Goal: Task Accomplishment & Management: Manage account settings

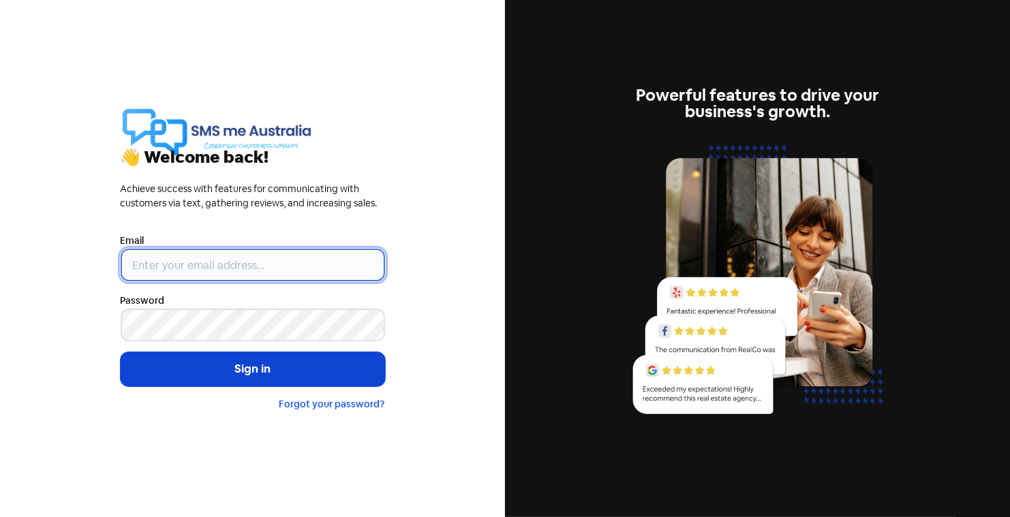
type input "[PERSON_NAME][EMAIL_ADDRESS][DOMAIN_NAME]"
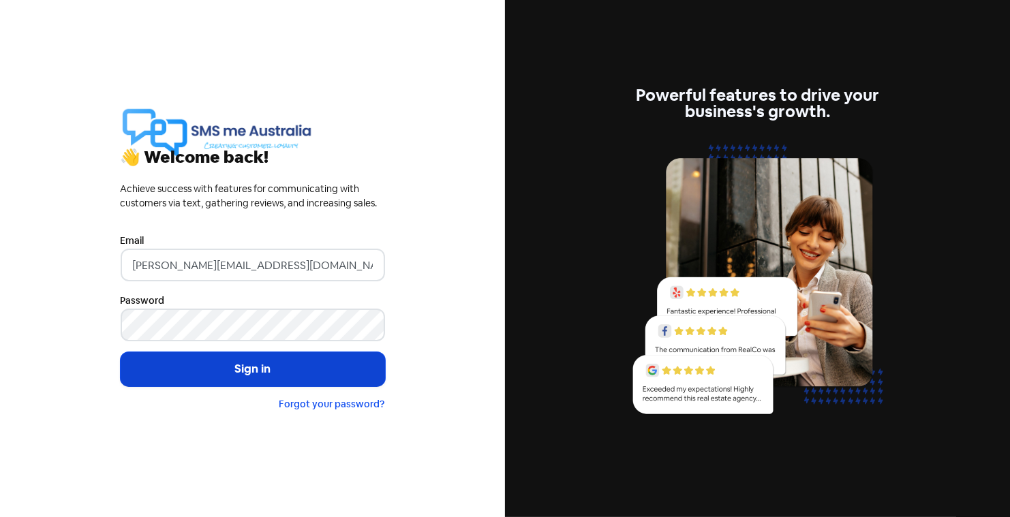
click at [248, 367] on button "Sign in" at bounding box center [253, 369] width 265 height 34
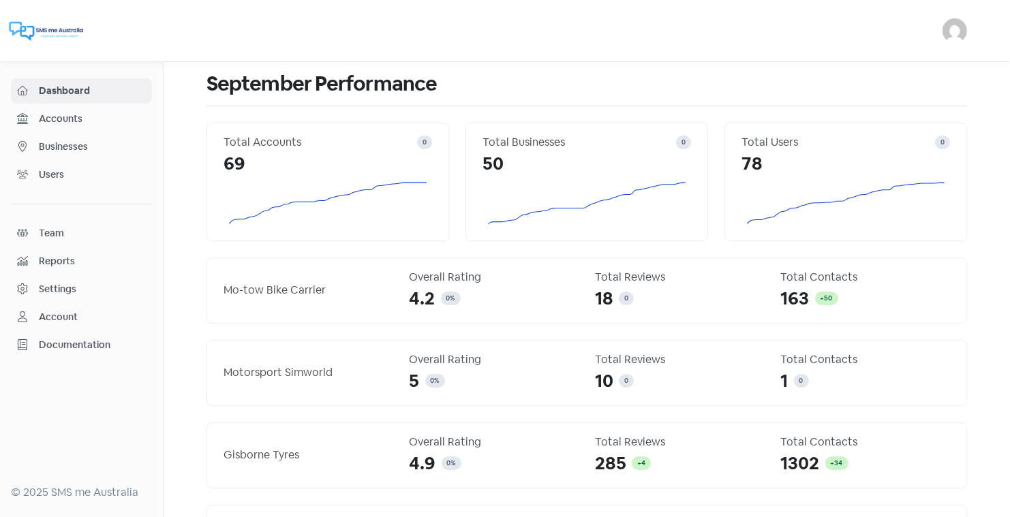
click at [61, 144] on span "Businesses" at bounding box center [92, 147] width 107 height 14
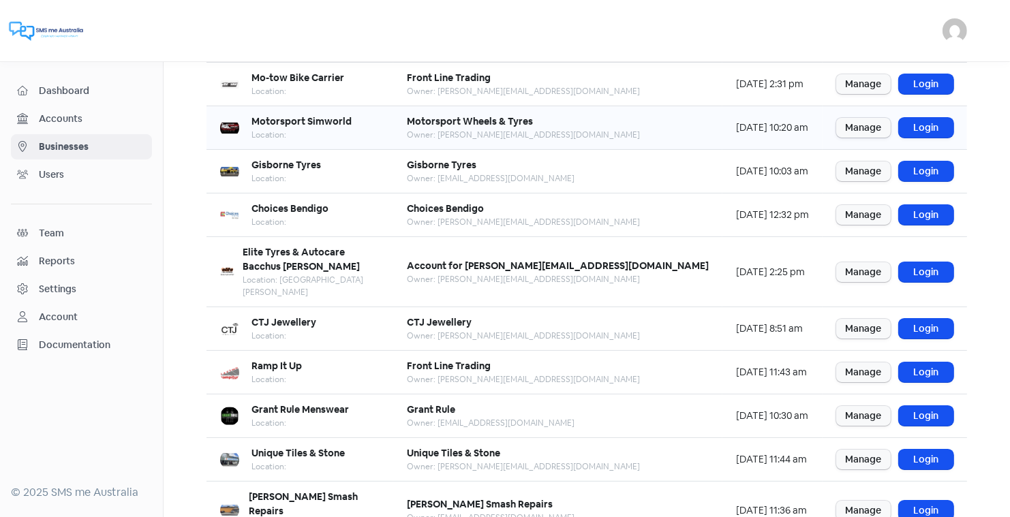
scroll to position [166, 0]
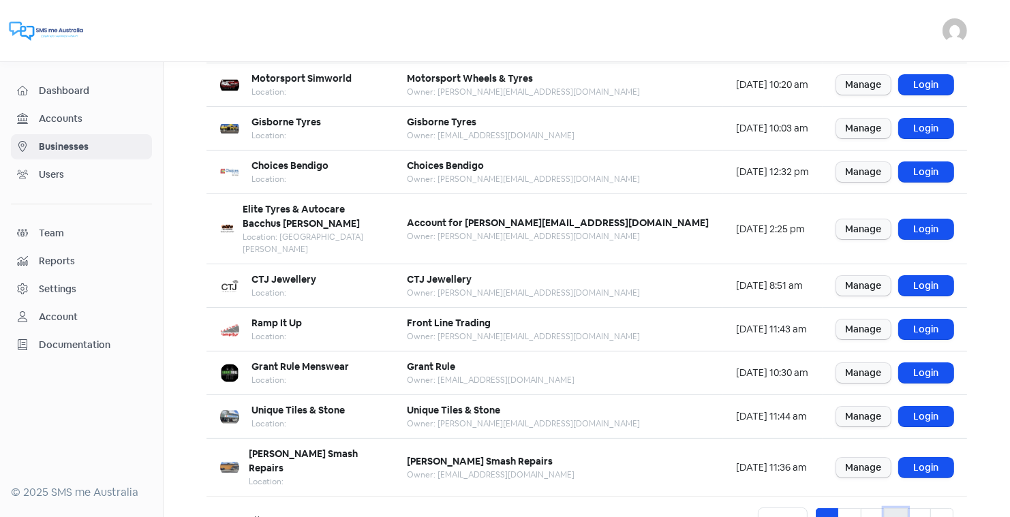
click at [893, 509] on link "4" at bounding box center [896, 522] width 24 height 26
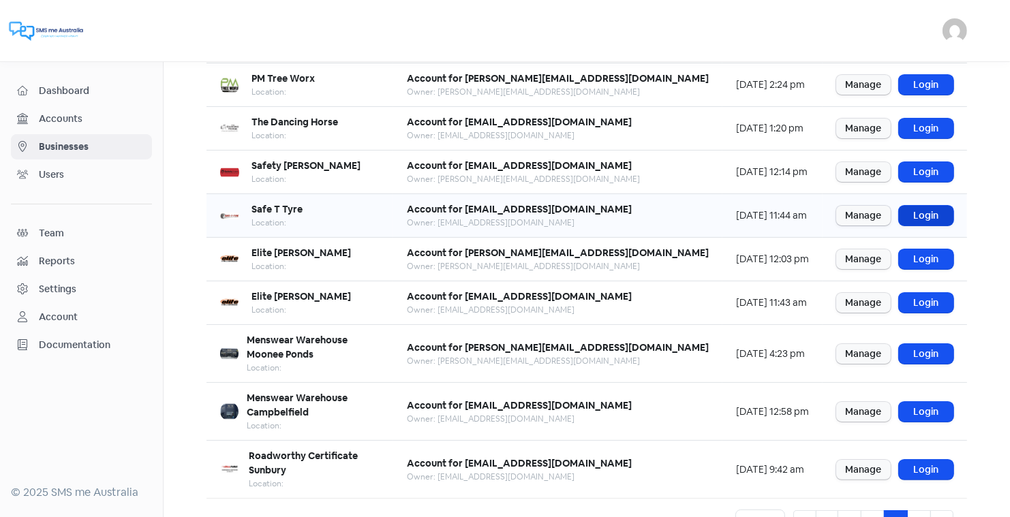
click at [924, 213] on link "Login" at bounding box center [926, 216] width 55 height 20
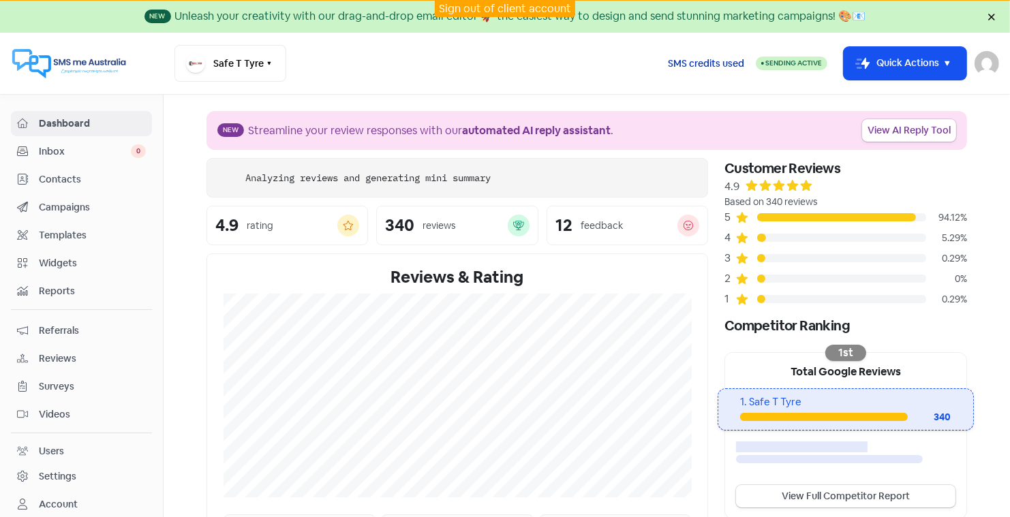
click at [716, 61] on span "SMS credits used" at bounding box center [706, 64] width 76 height 14
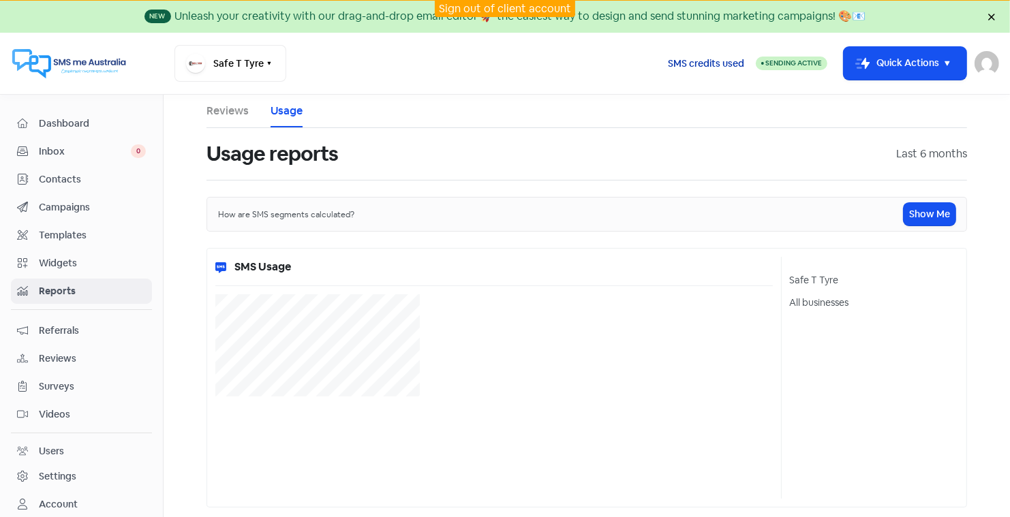
select select "[object Object]"
click at [501, 8] on link "Sign out of client account" at bounding box center [505, 8] width 132 height 14
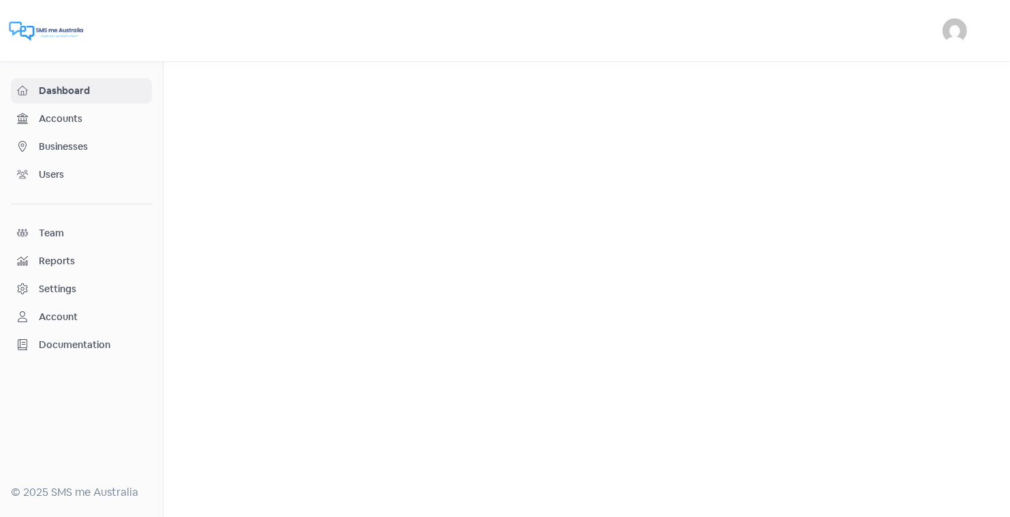
click at [81, 141] on span "Businesses" at bounding box center [92, 147] width 107 height 14
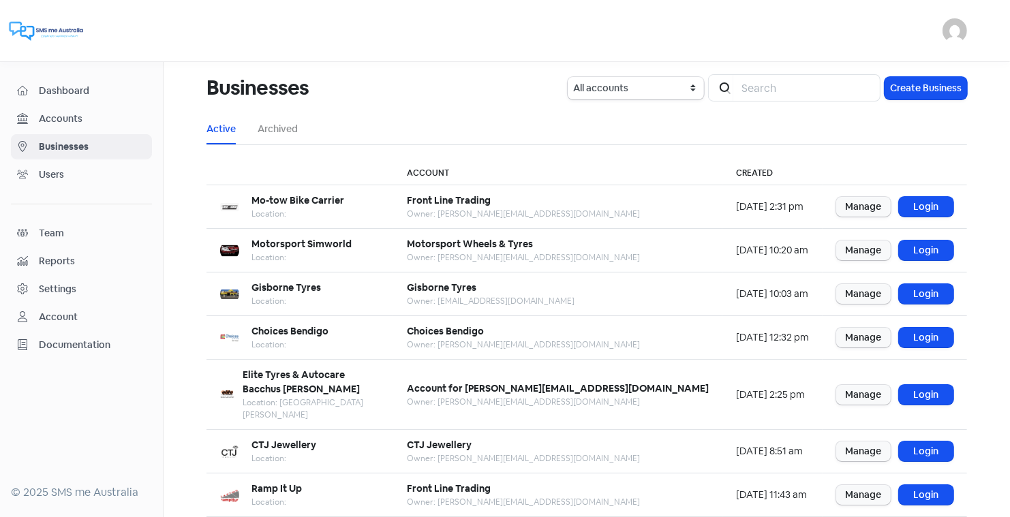
scroll to position [166, 0]
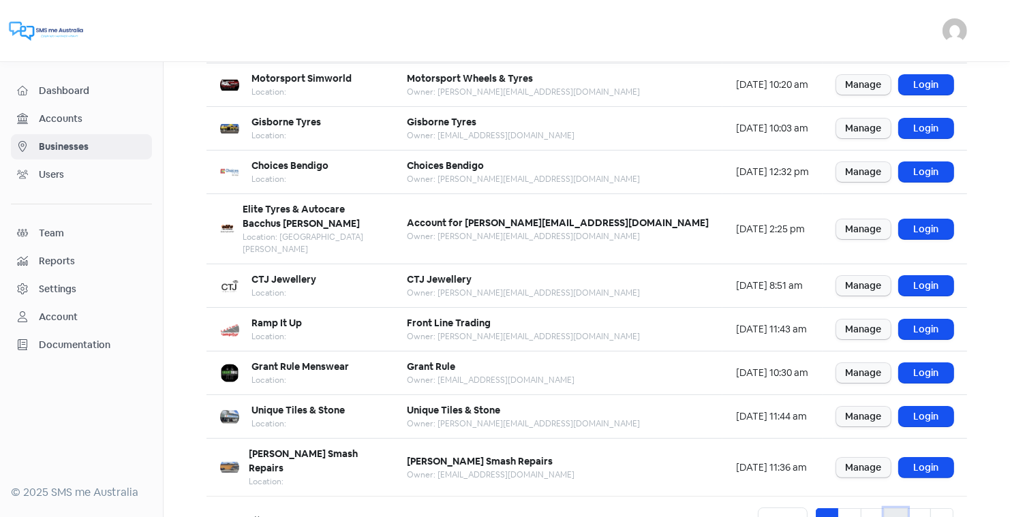
click at [894, 509] on link "4" at bounding box center [896, 522] width 24 height 26
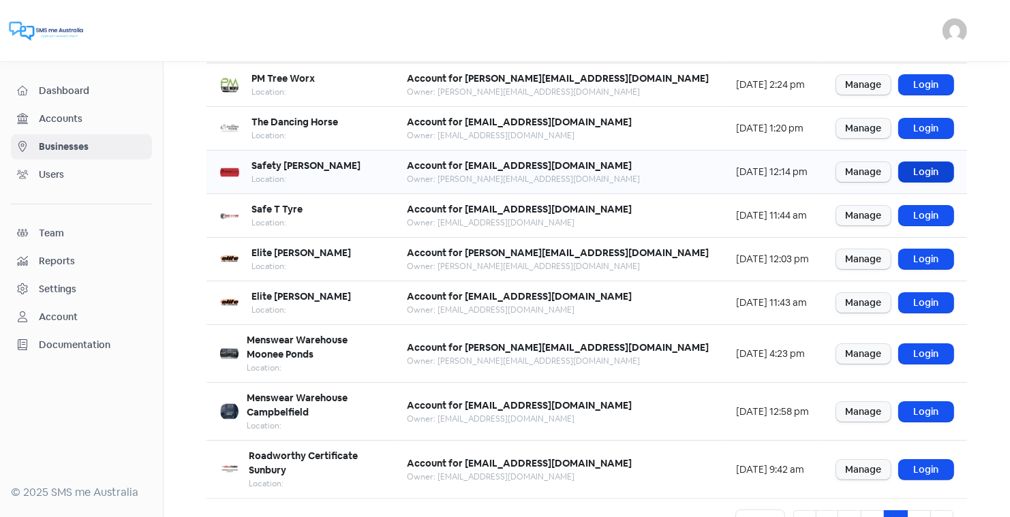
click at [924, 168] on link "Login" at bounding box center [926, 172] width 55 height 20
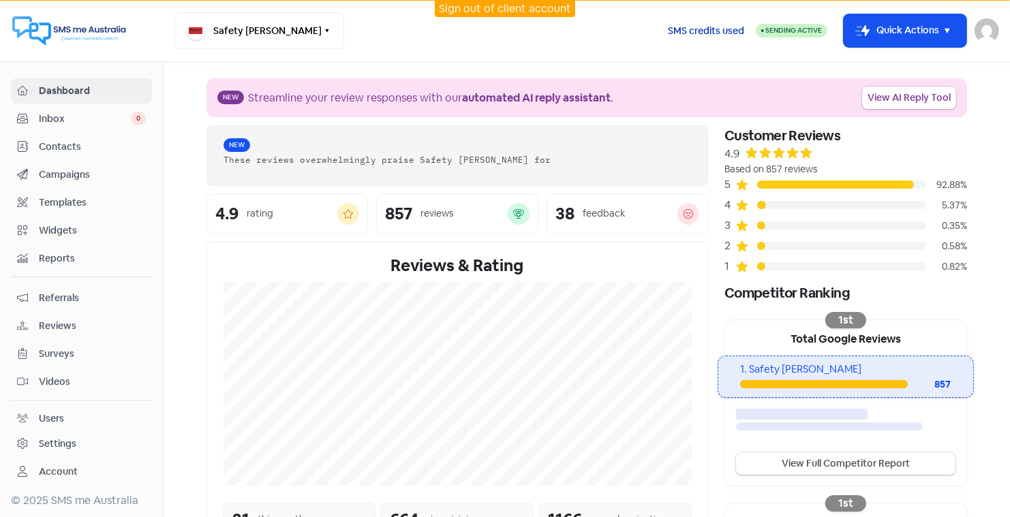
click at [704, 30] on span "SMS credits used" at bounding box center [706, 31] width 76 height 14
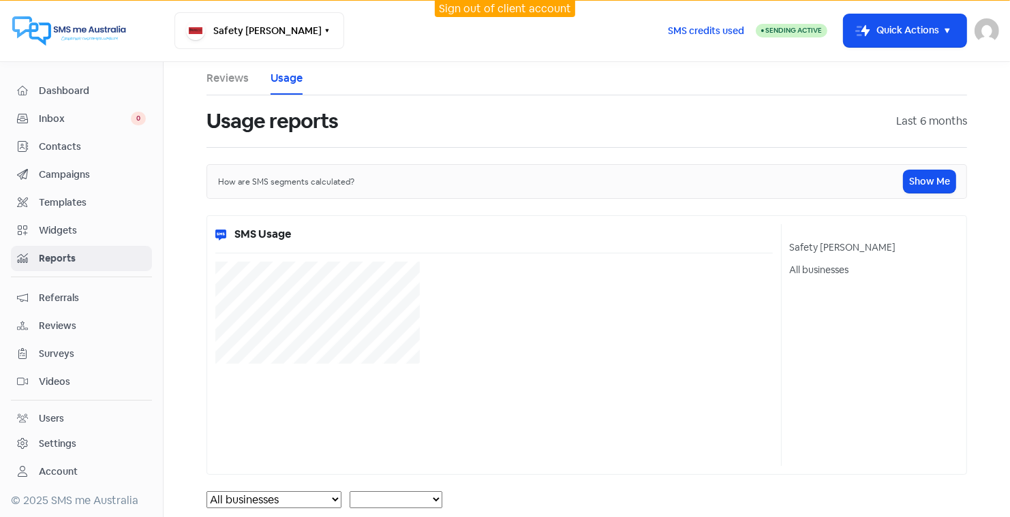
select select "[object Object]"
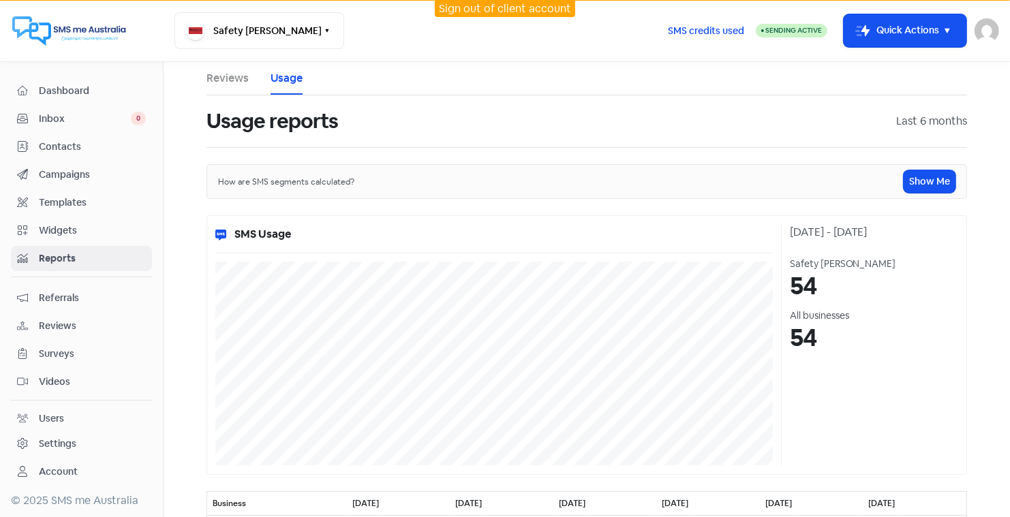
click at [509, 7] on link "Sign out of client account" at bounding box center [505, 8] width 132 height 14
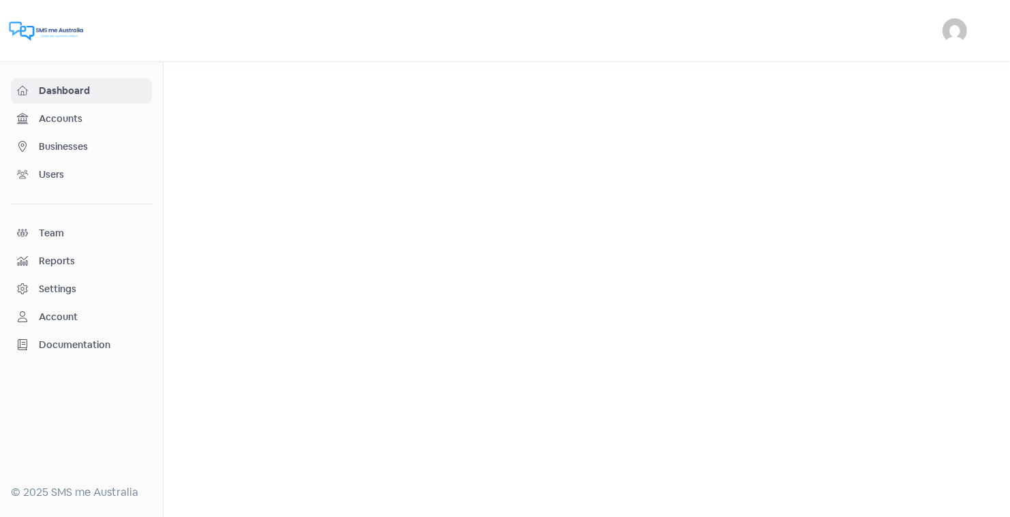
click at [76, 144] on span "Businesses" at bounding box center [92, 147] width 107 height 14
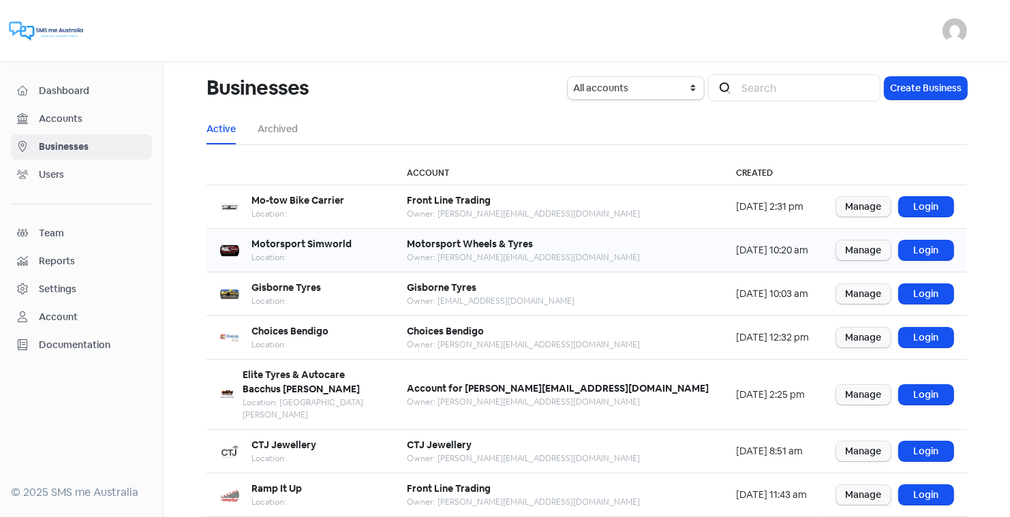
scroll to position [166, 0]
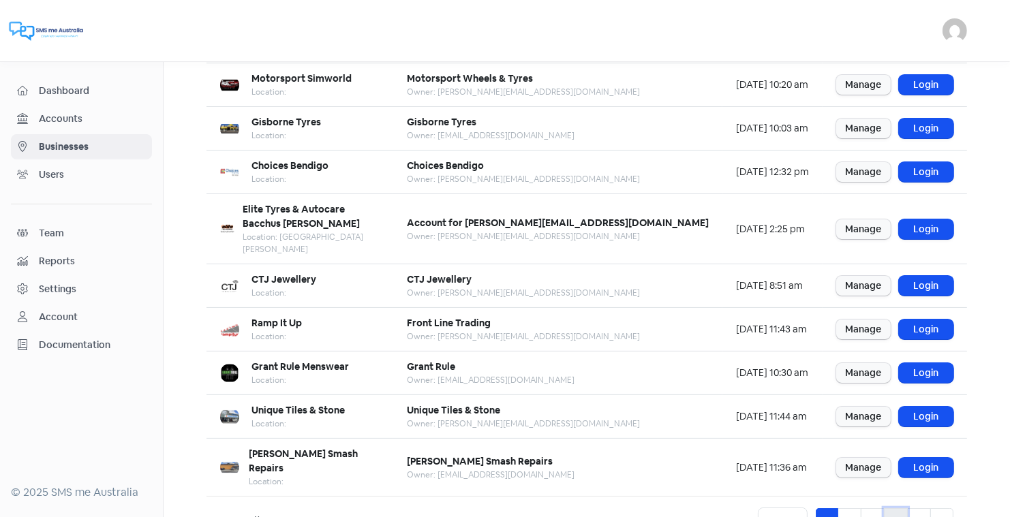
click at [900, 509] on link "4" at bounding box center [896, 522] width 24 height 26
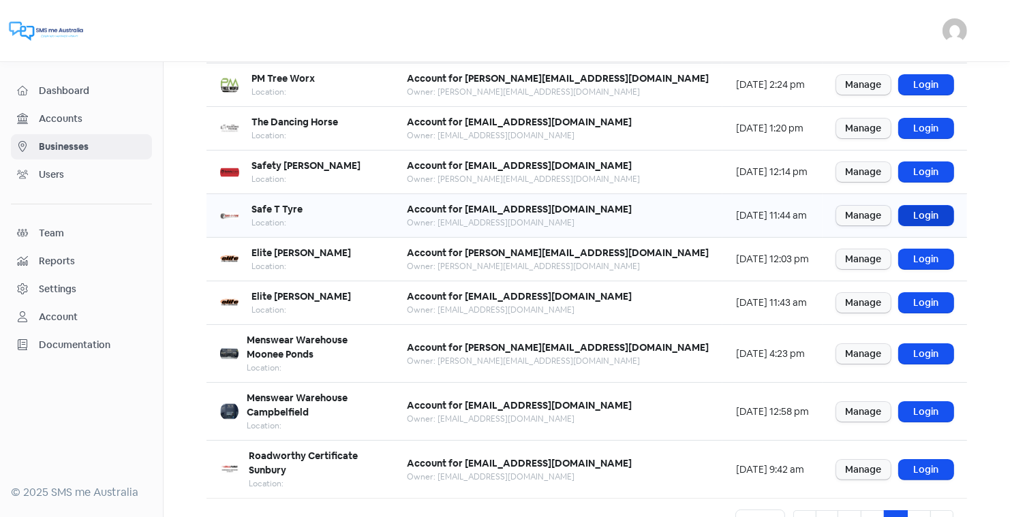
click at [924, 207] on link "Login" at bounding box center [926, 216] width 55 height 20
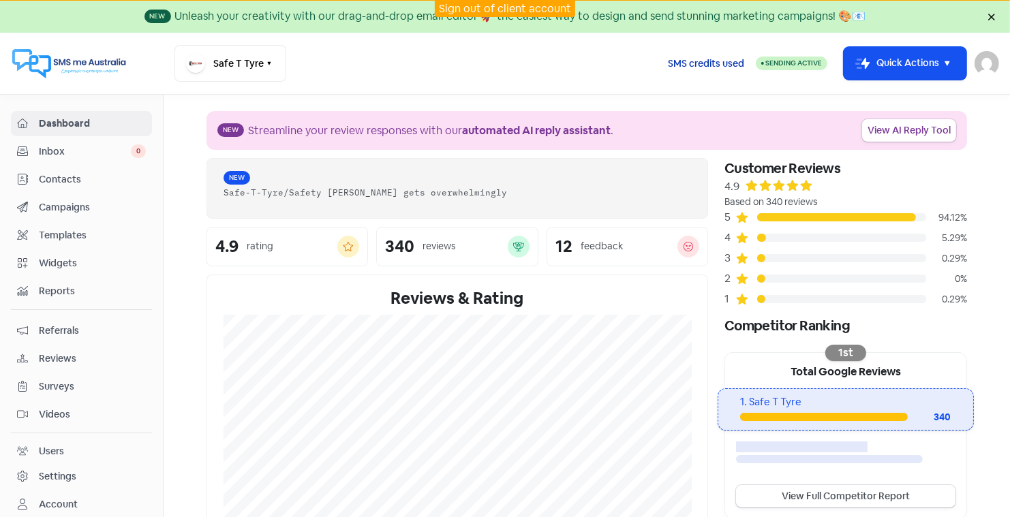
click at [711, 64] on span "SMS credits used" at bounding box center [706, 64] width 76 height 14
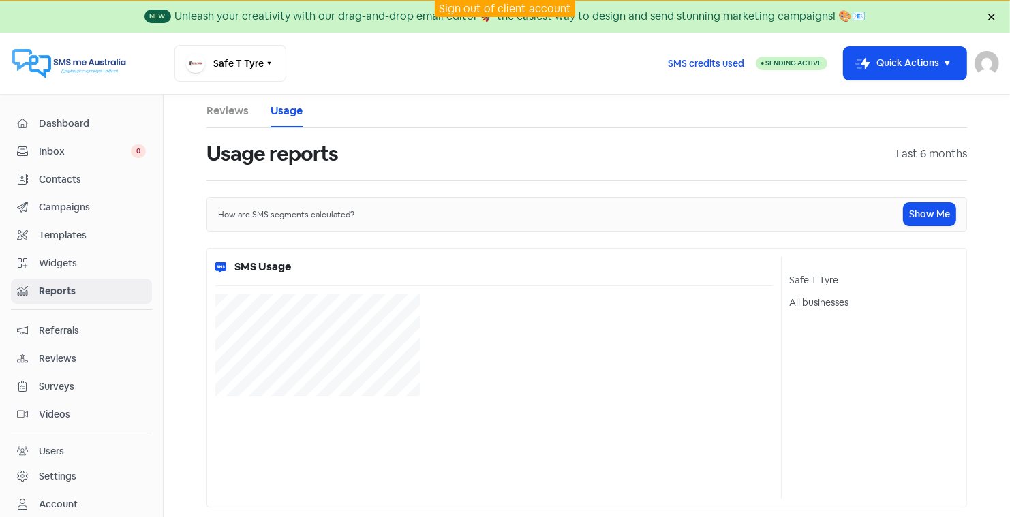
select select "[object Object]"
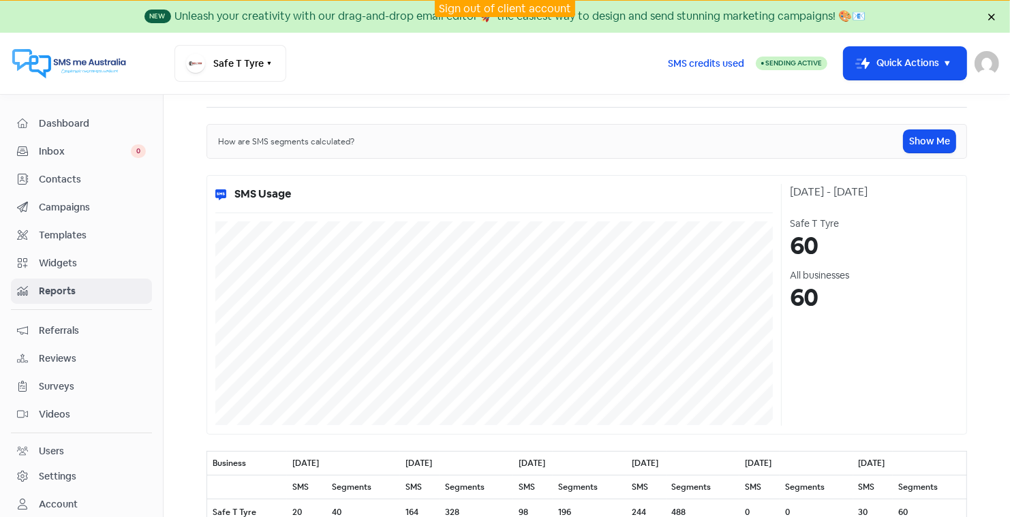
scroll to position [67, 0]
